Goal: Transaction & Acquisition: Purchase product/service

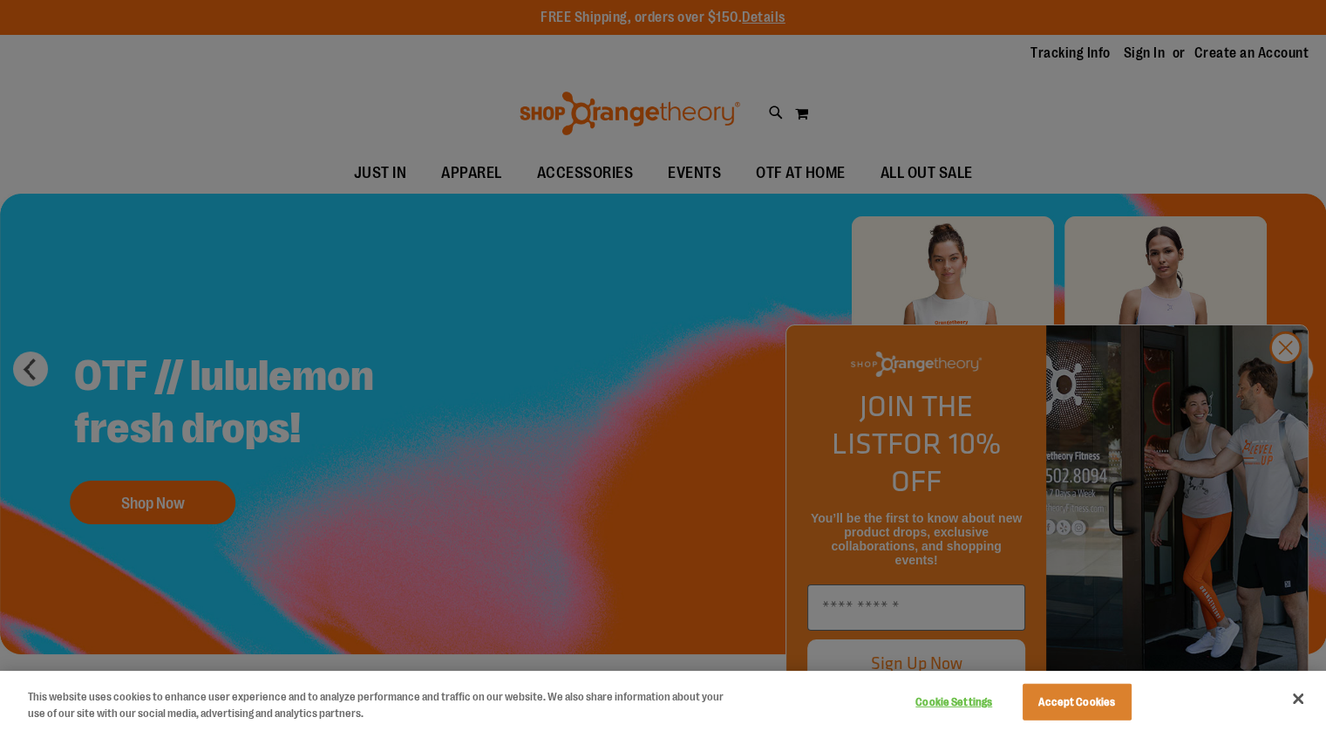
click at [1285, 383] on div at bounding box center [663, 365] width 1326 height 731
click at [1130, 58] on div at bounding box center [663, 365] width 1326 height 731
click at [1283, 376] on div at bounding box center [663, 365] width 1326 height 731
click at [1075, 703] on button "Accept Cookies" at bounding box center [1077, 701] width 109 height 37
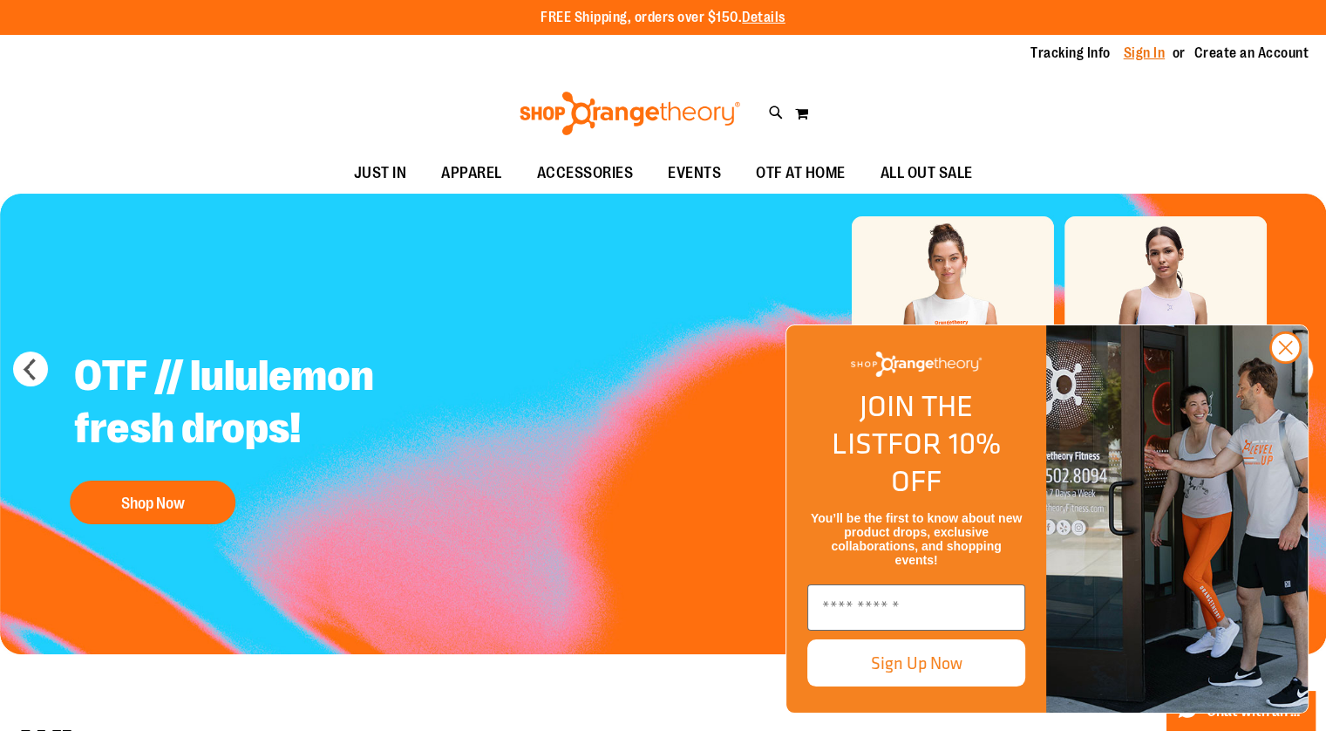
click at [1142, 50] on link "Sign In" at bounding box center [1145, 53] width 42 height 19
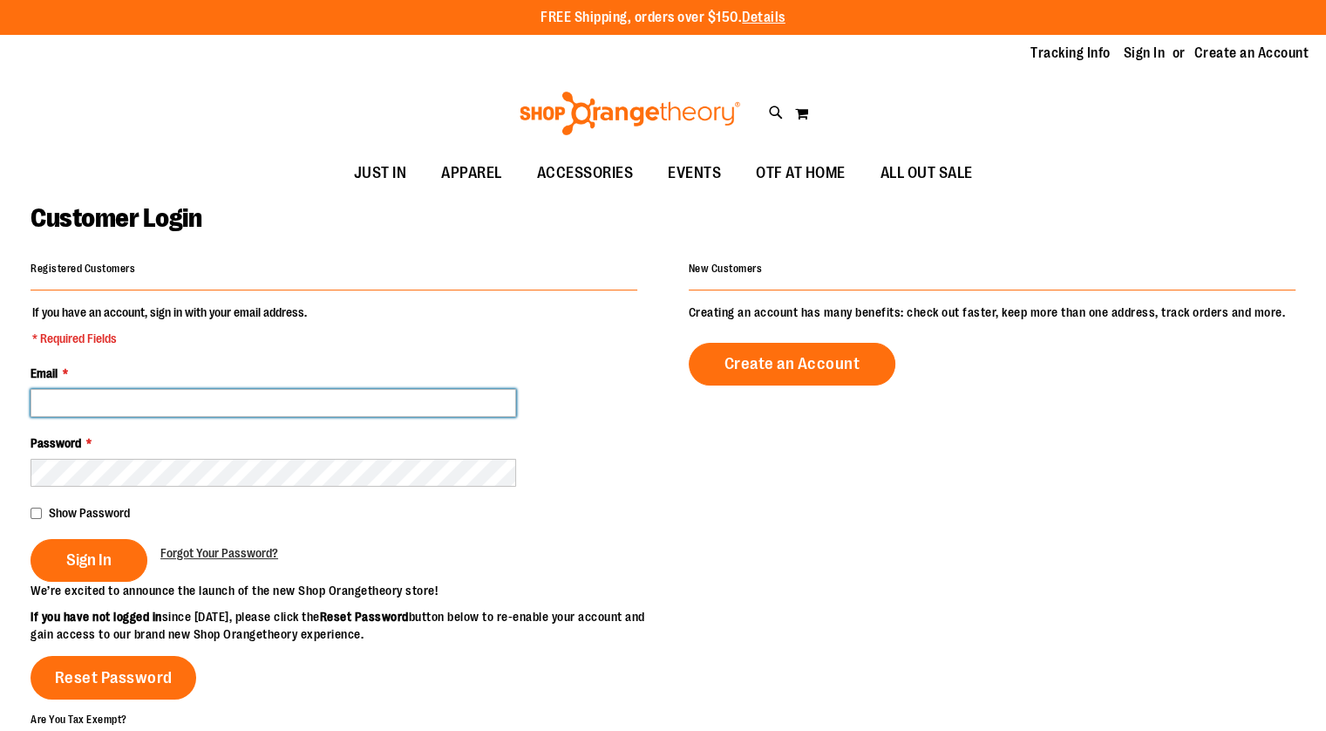
type input "**********"
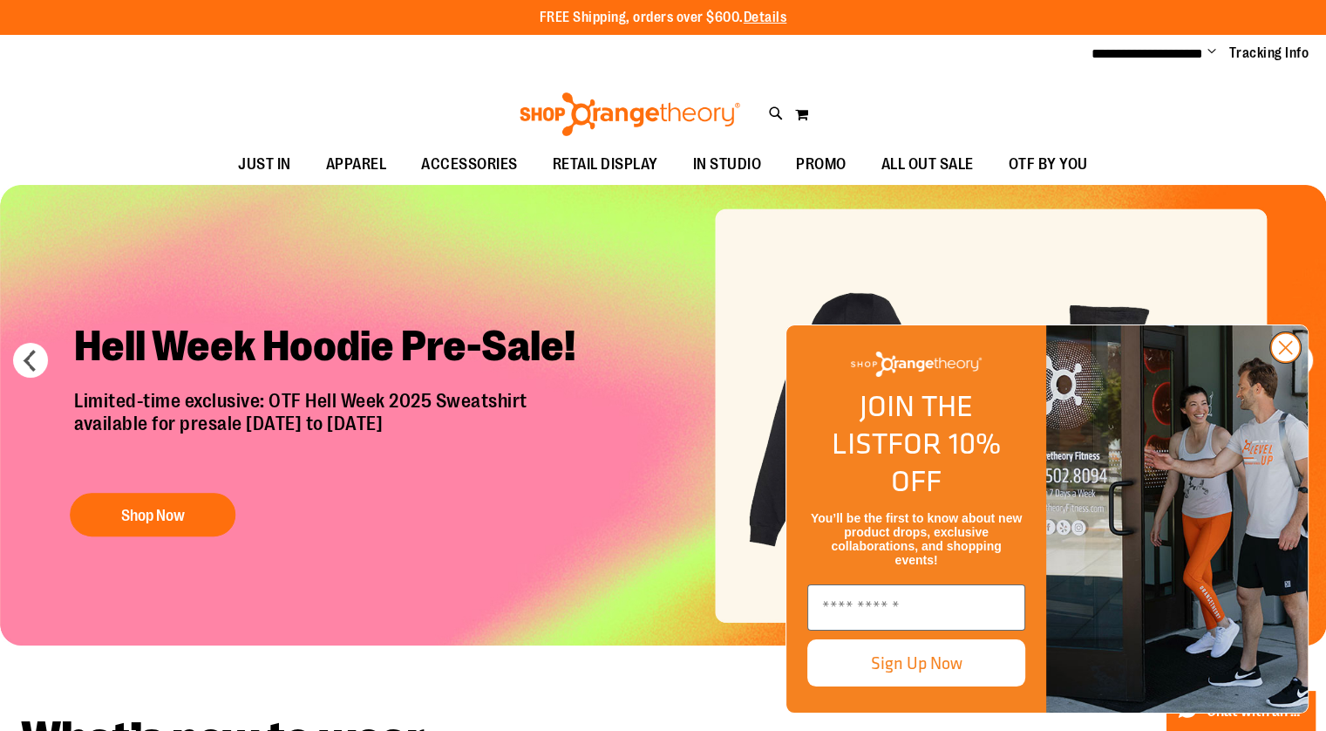
click at [1289, 362] on circle "Close dialog" at bounding box center [1285, 347] width 29 height 29
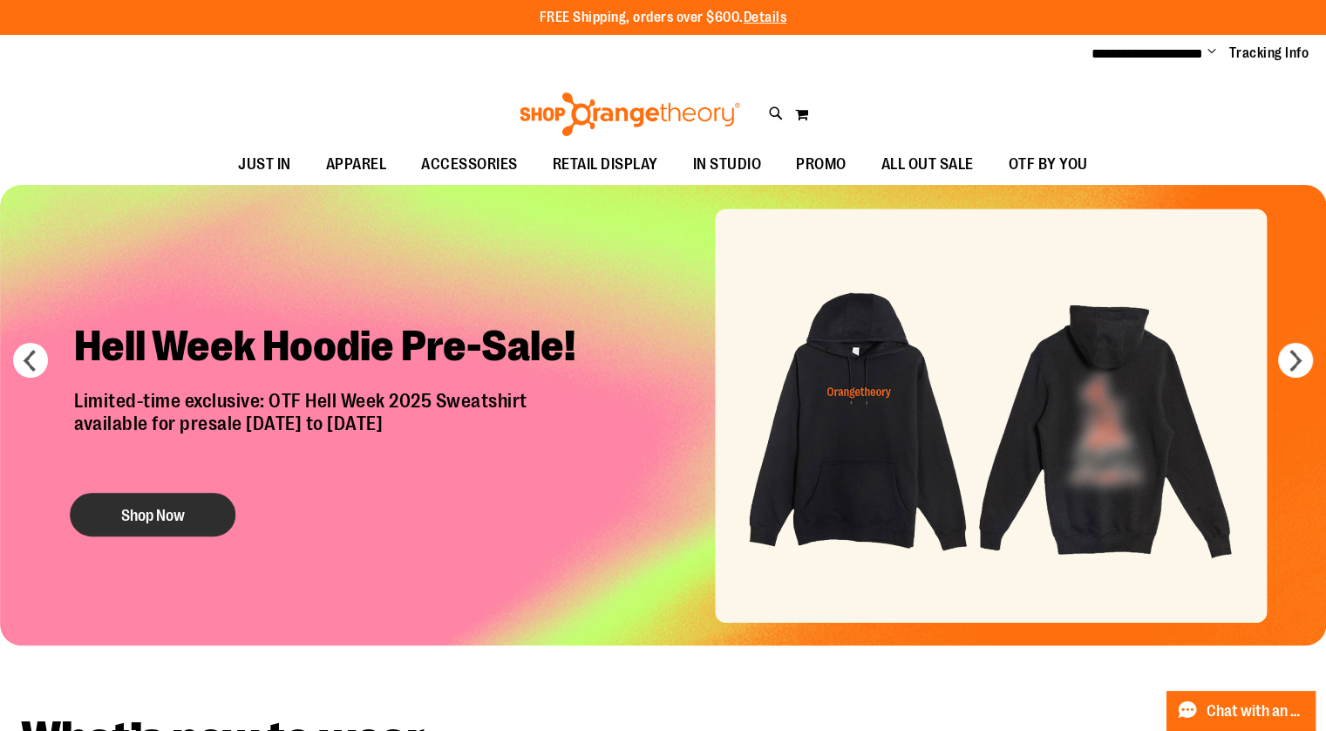
click at [190, 499] on button "Shop Now" at bounding box center [153, 515] width 166 height 44
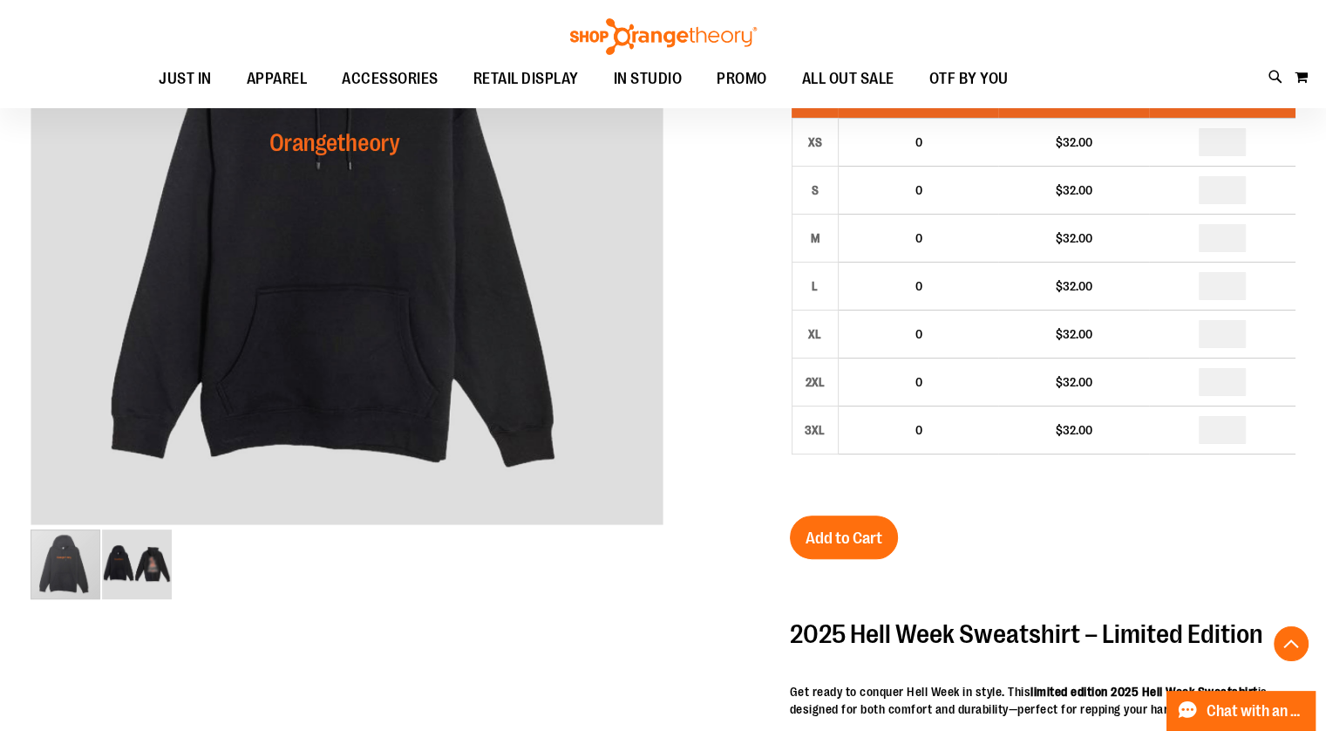
scroll to position [349, 0]
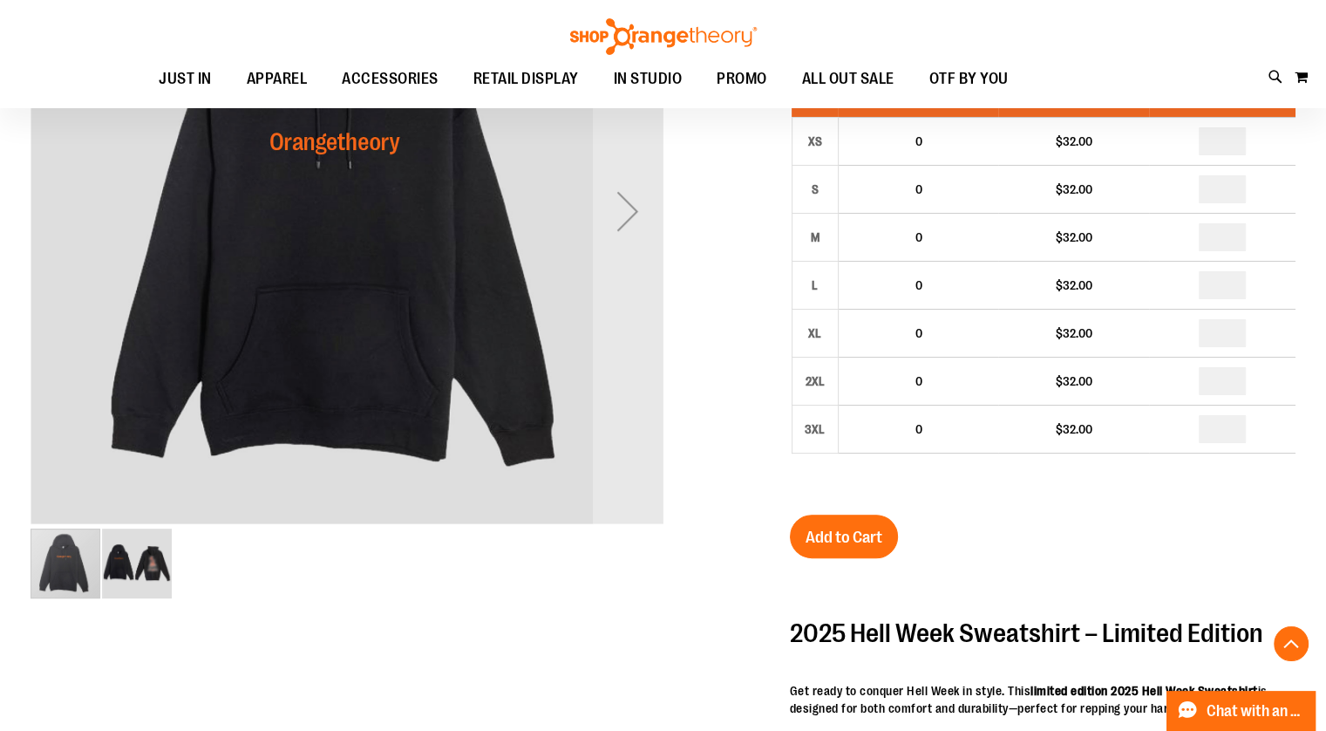
click at [129, 554] on img "image 2 of 2" at bounding box center [137, 563] width 70 height 70
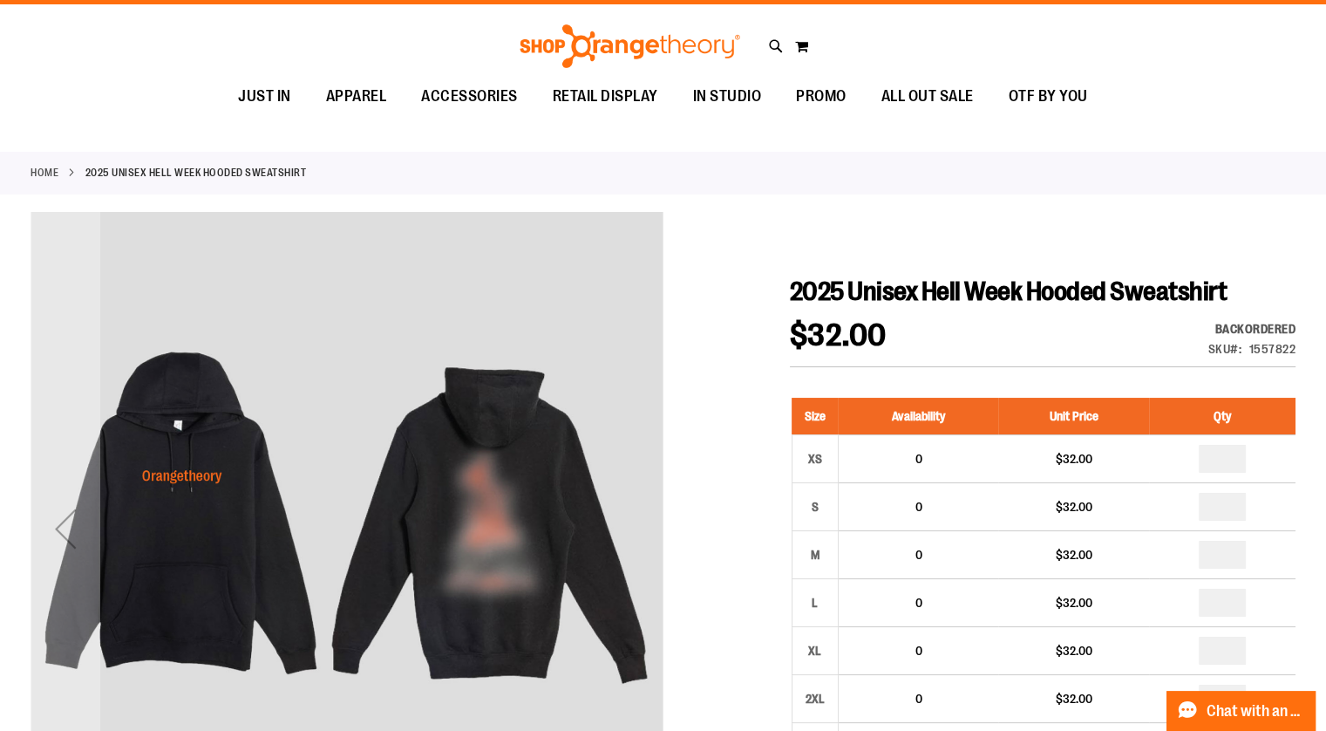
scroll to position [0, 0]
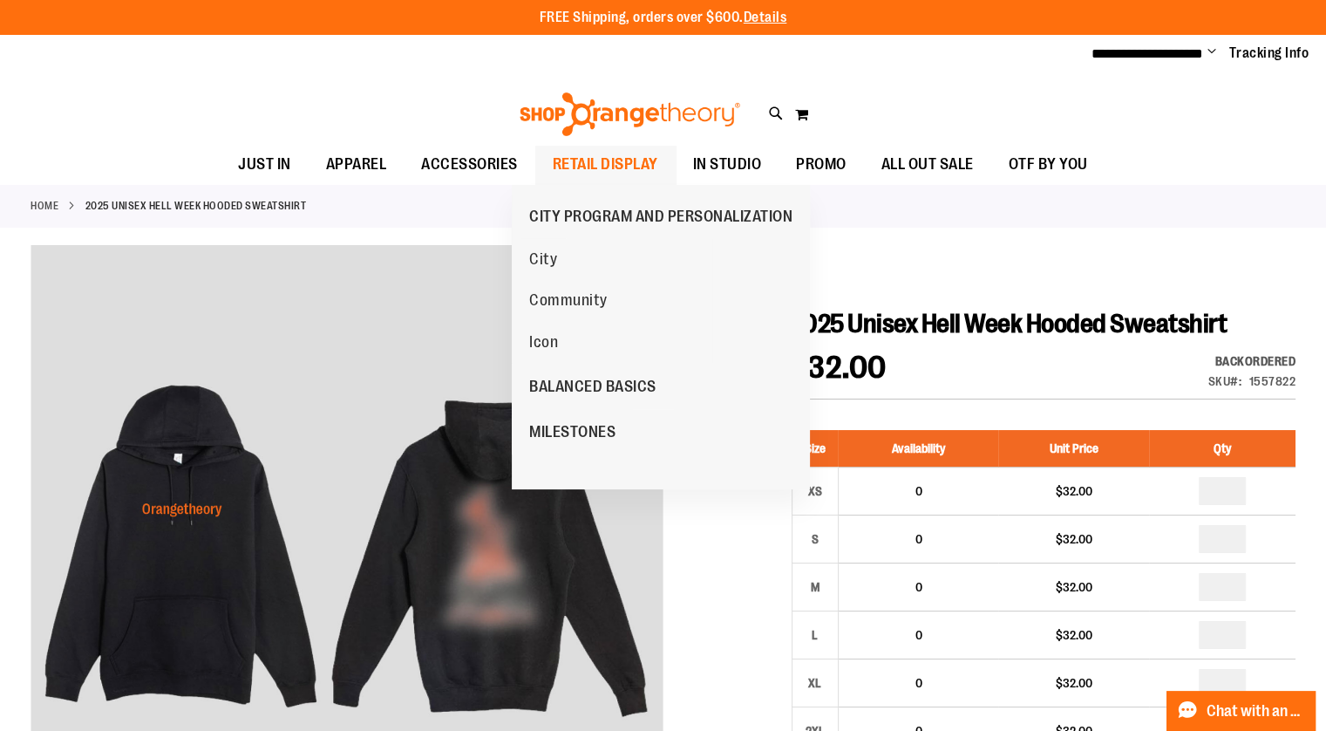
click at [610, 160] on span "RETAIL DISPLAY" at bounding box center [605, 164] width 105 height 39
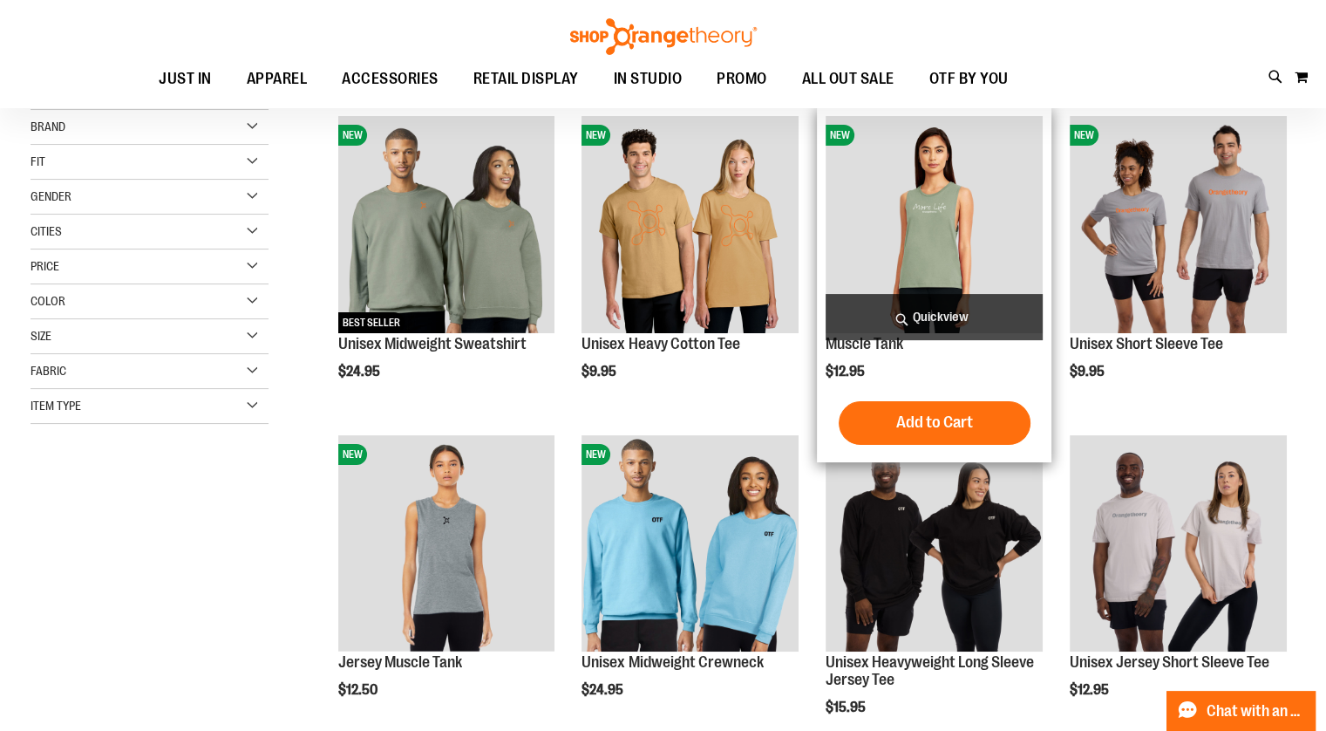
scroll to position [237, 0]
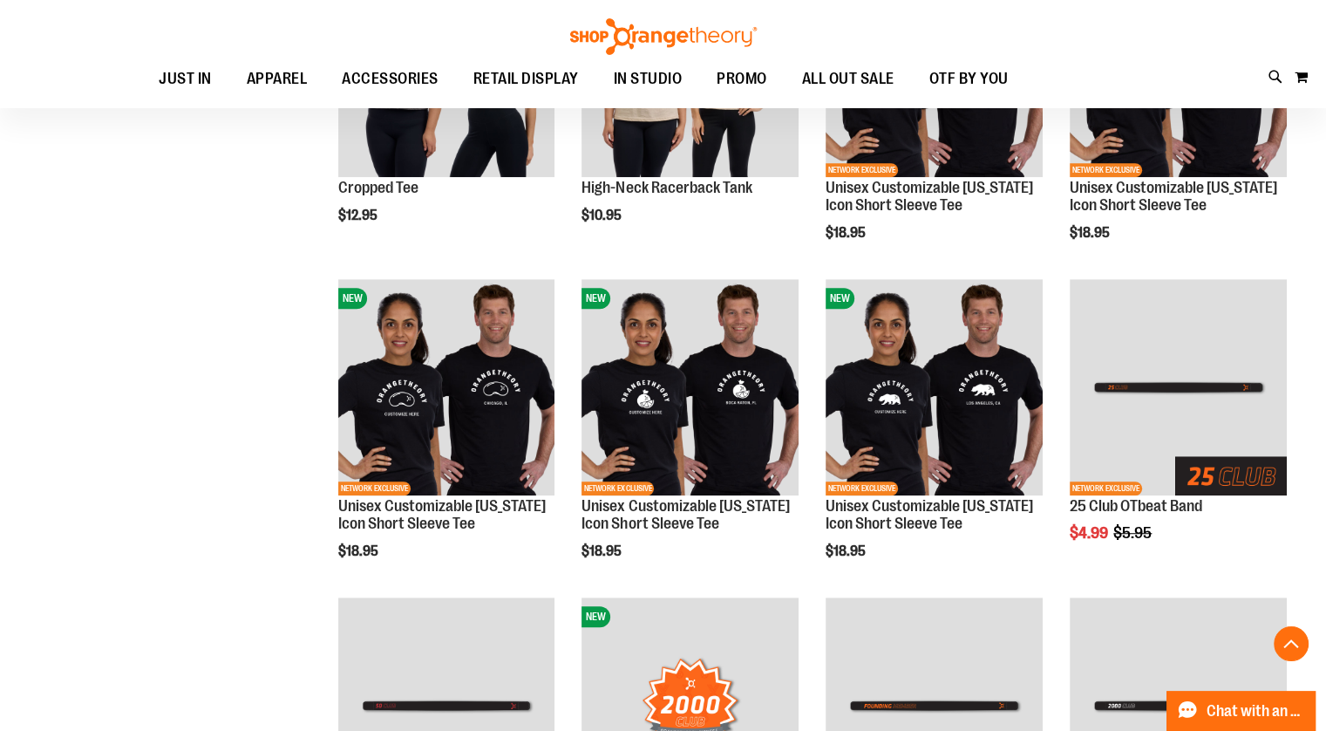
scroll to position [1027, 0]
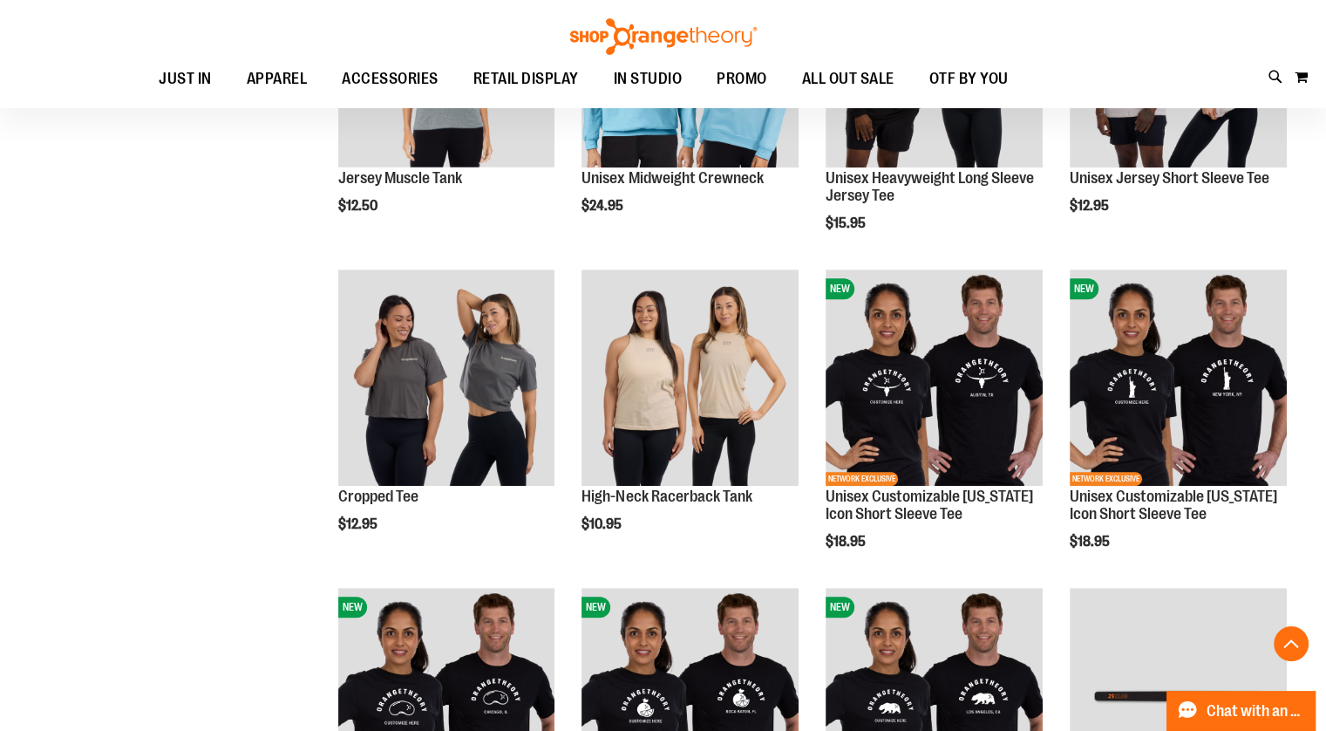
scroll to position [714, 0]
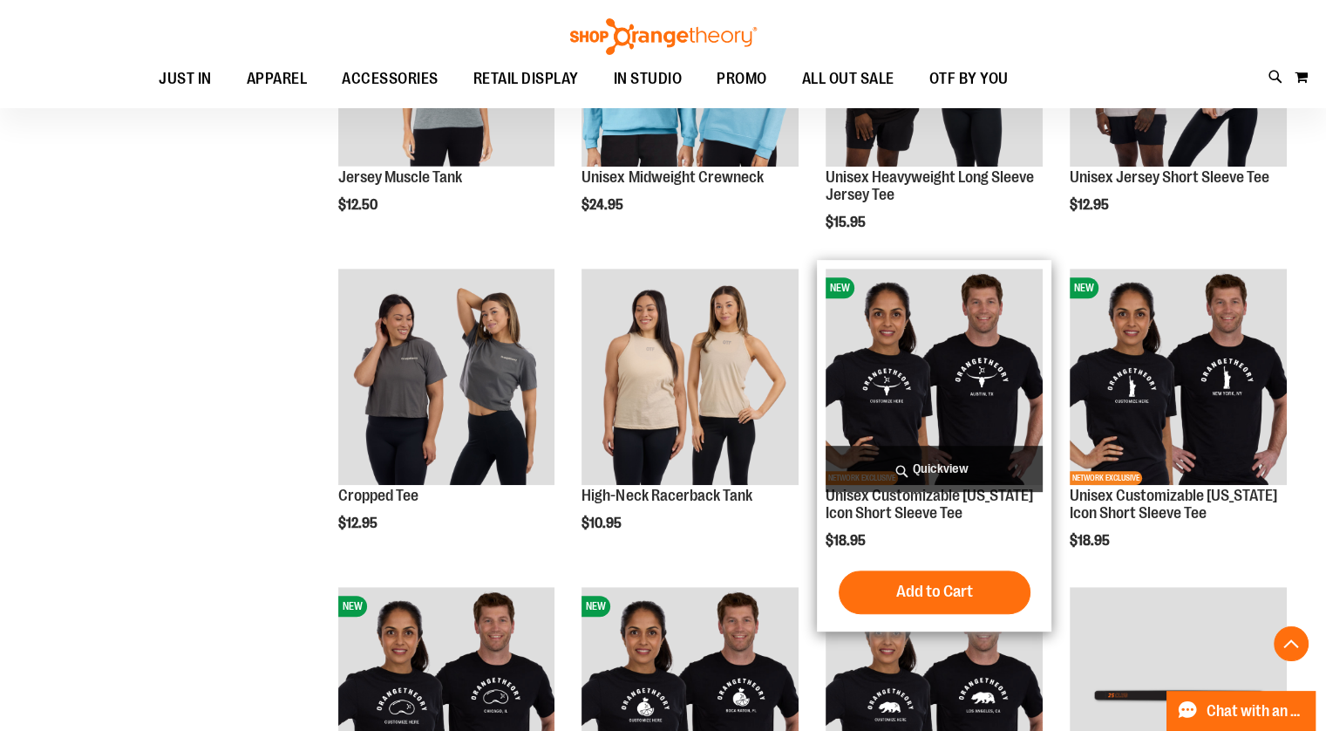
click at [961, 357] on img "product" at bounding box center [934, 376] width 217 height 217
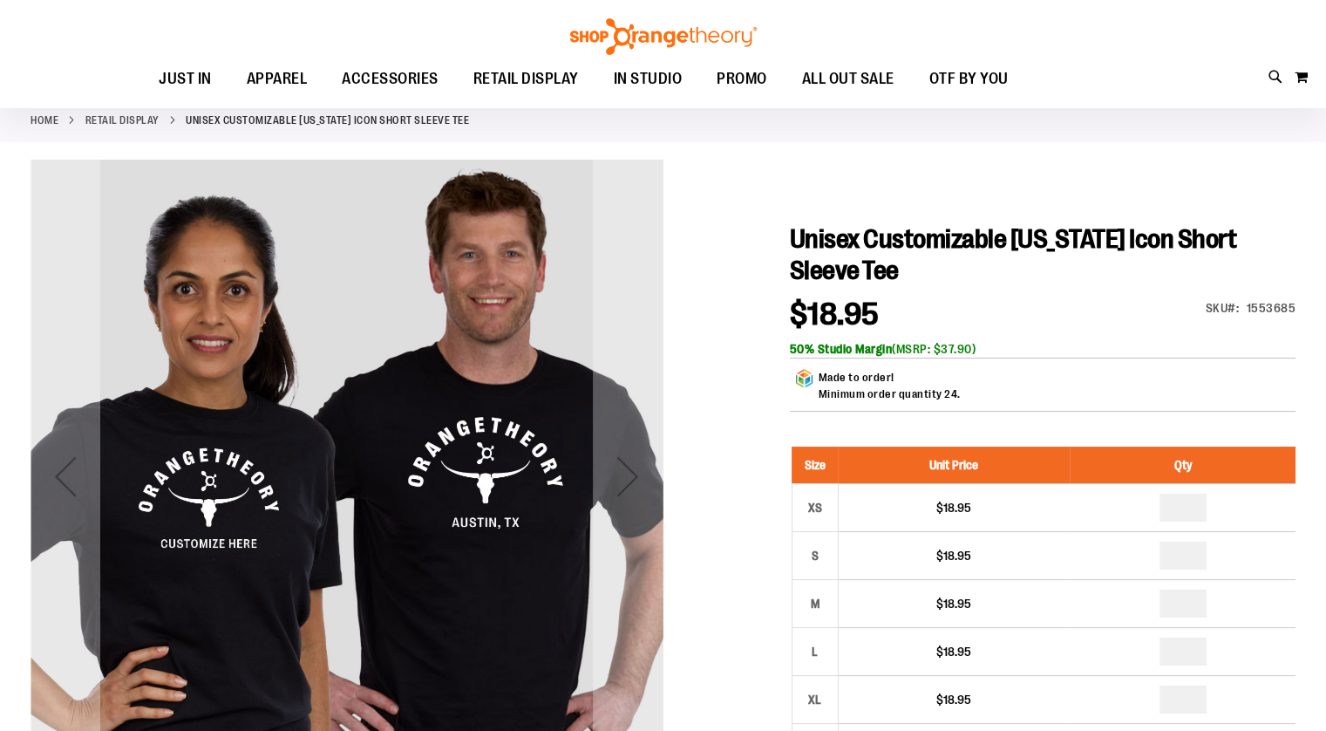
scroll to position [91, 0]
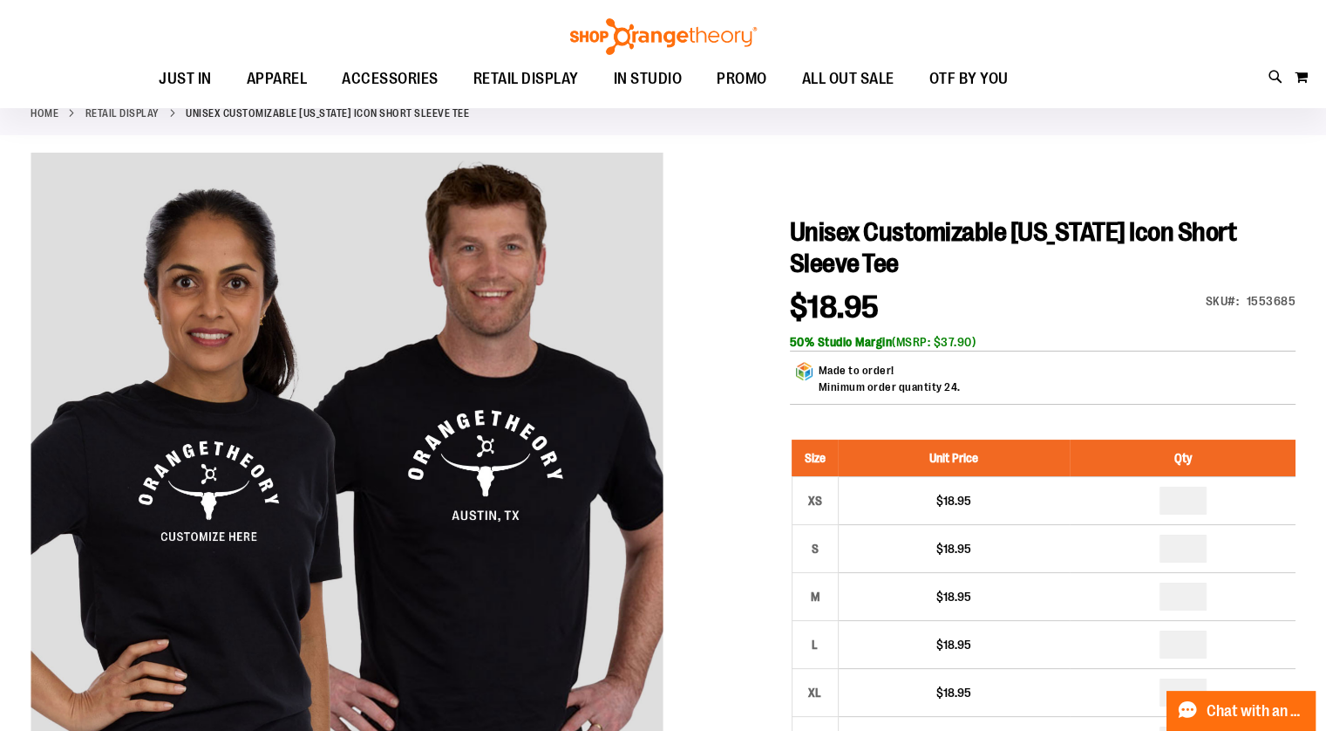
click at [244, 35] on div "Toggle Nav Search Popular Suggestions Advanced Search" at bounding box center [663, 54] width 1326 height 108
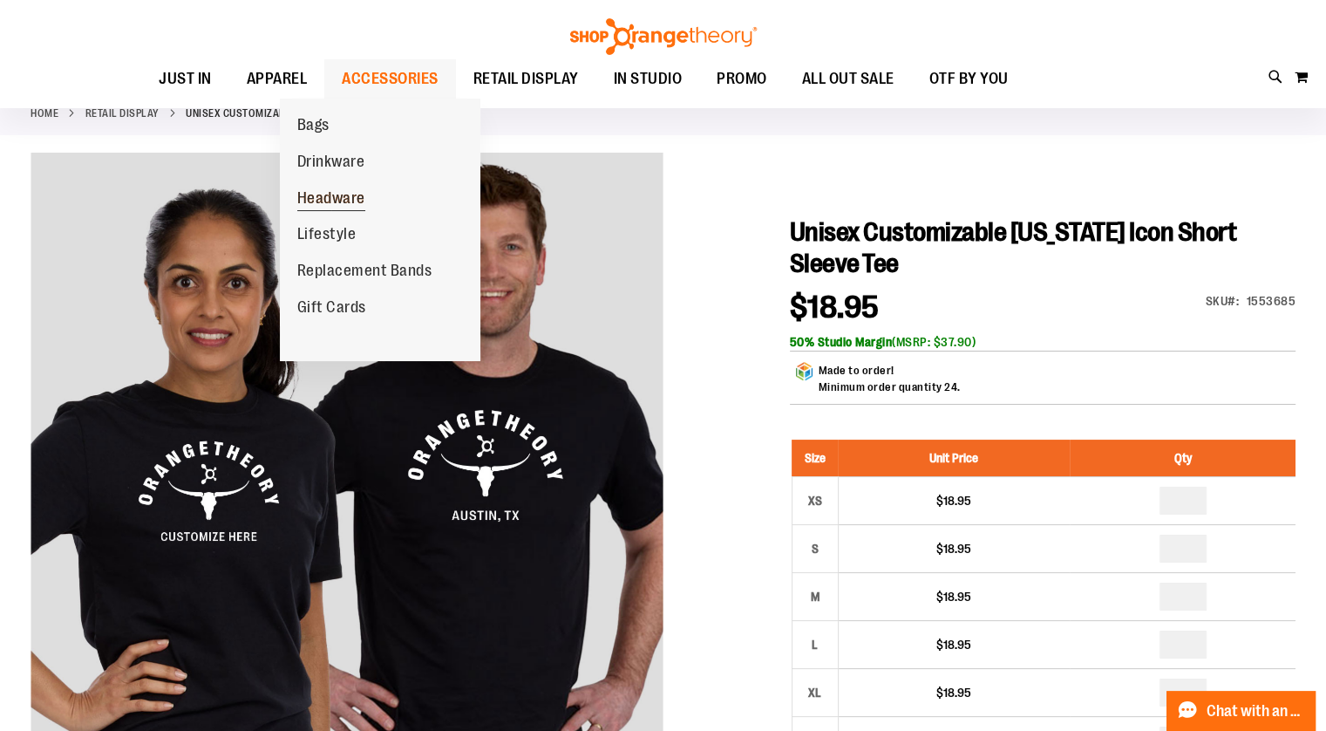
click at [343, 197] on span "Headware" at bounding box center [331, 200] width 68 height 22
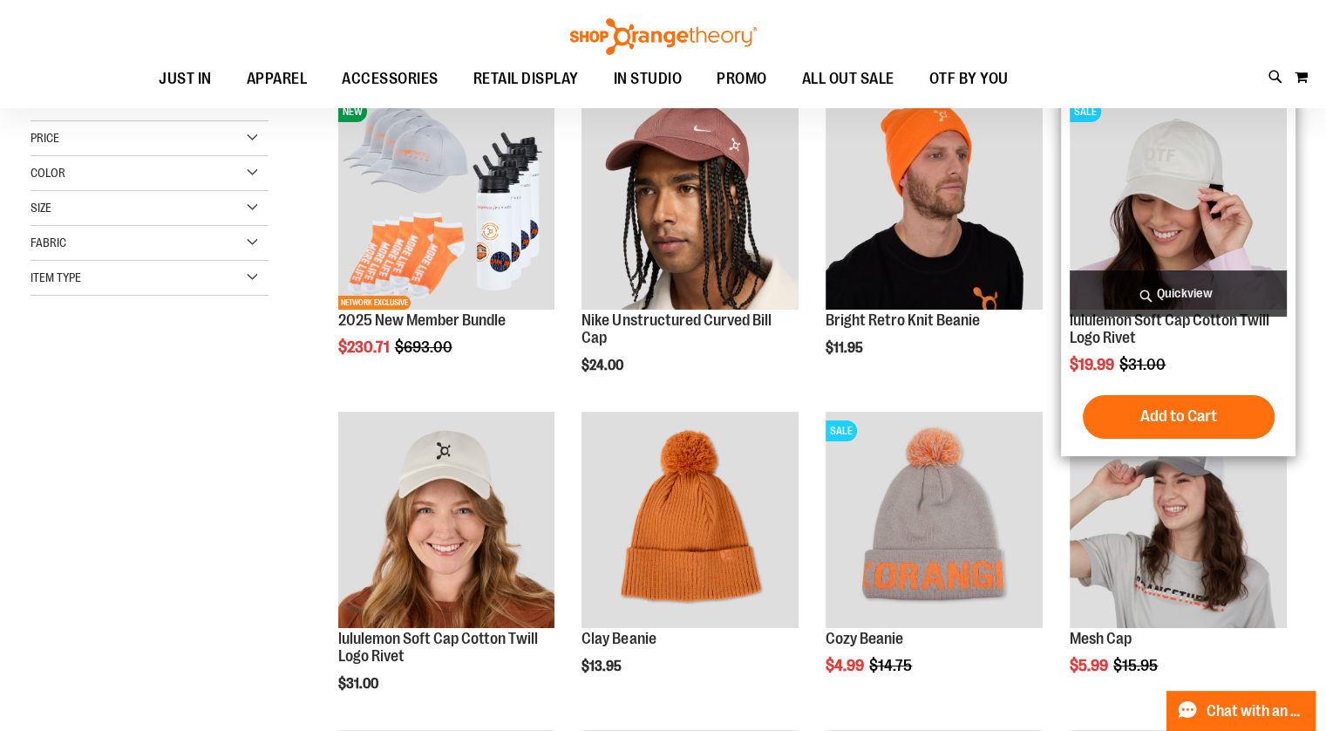
scroll to position [255, 0]
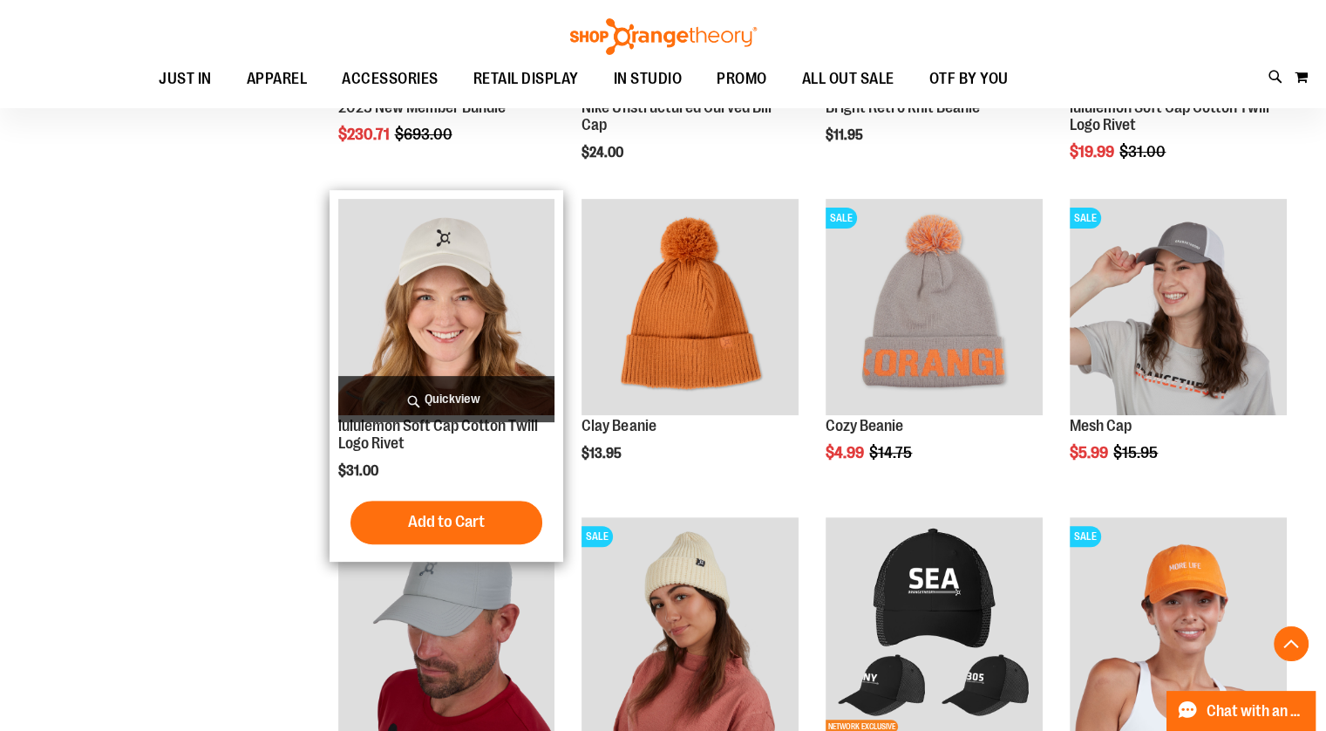
scroll to position [464, 0]
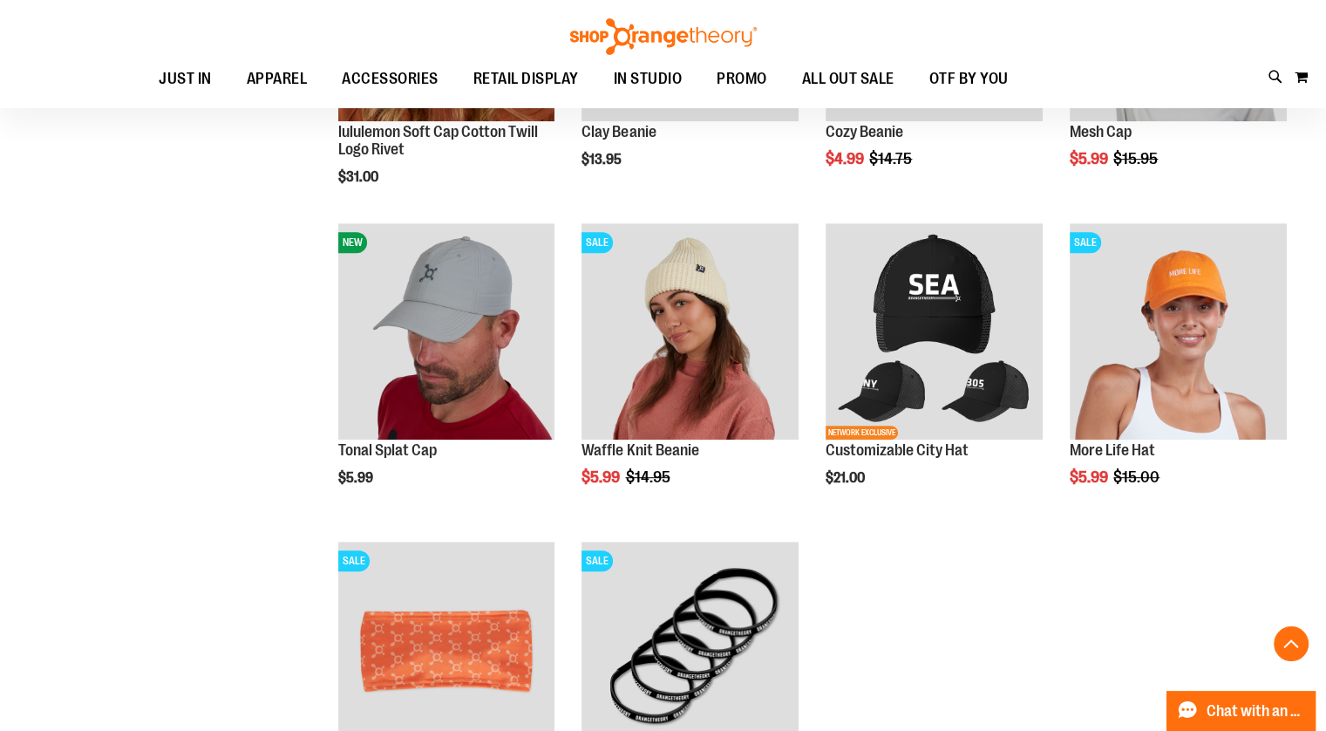
scroll to position [547, 0]
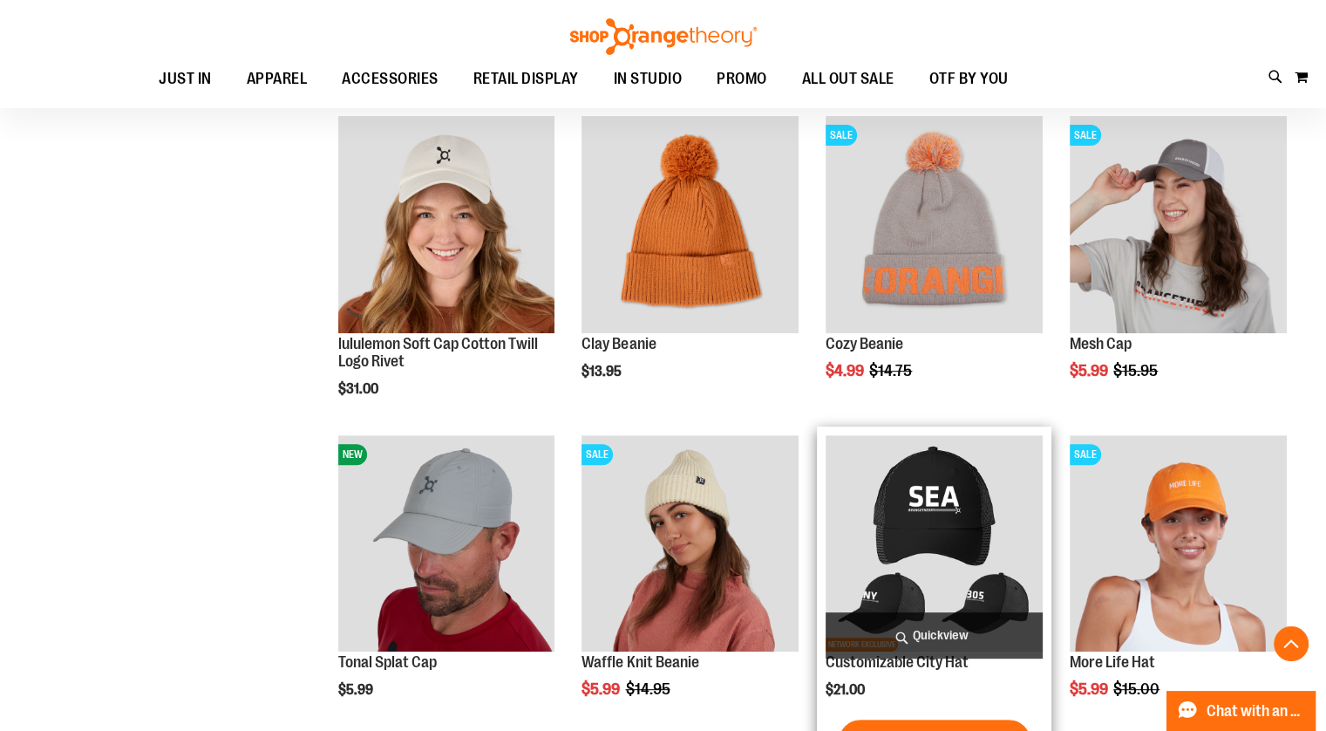
click at [952, 536] on img "product" at bounding box center [934, 543] width 217 height 217
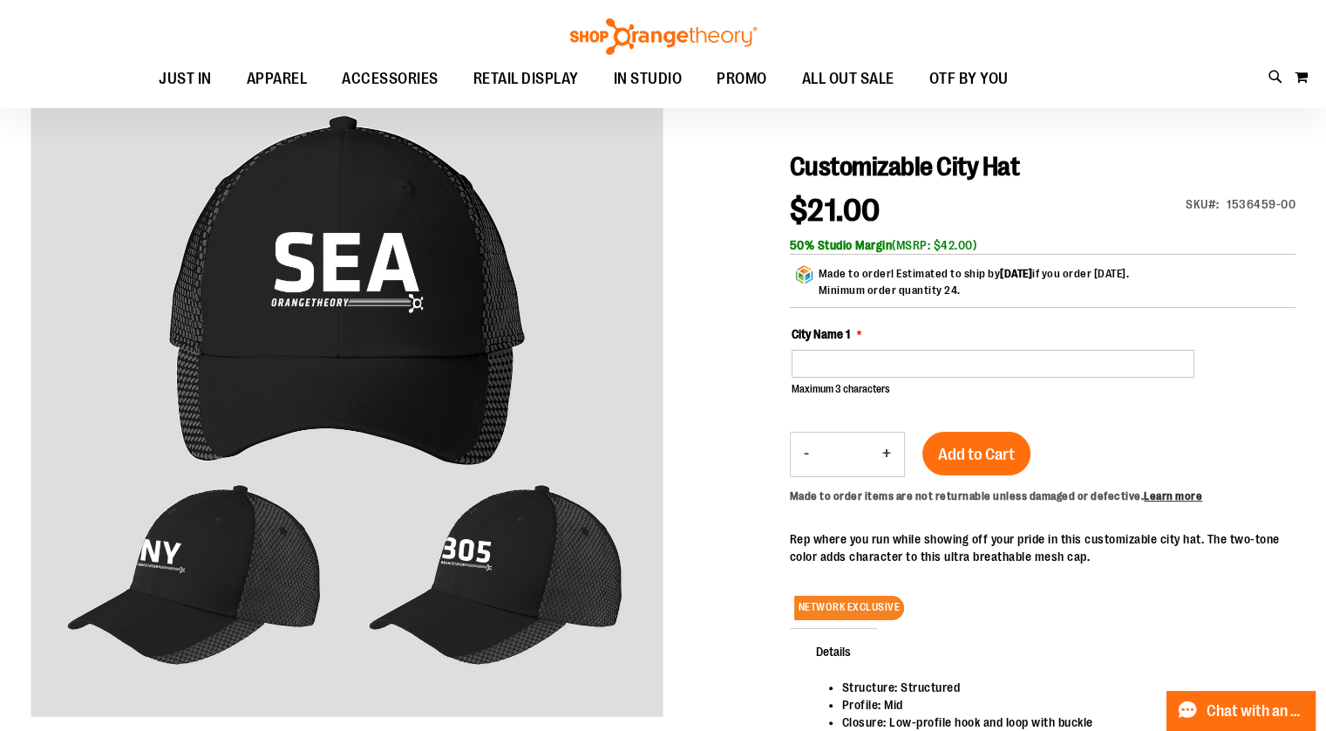
scroll to position [158, 0]
